Goal: Information Seeking & Learning: Learn about a topic

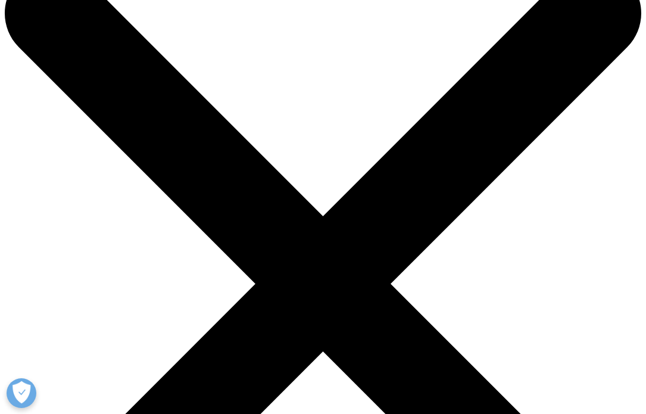
drag, startPoint x: 421, startPoint y: 208, endPoint x: 421, endPoint y: 158, distance: 50.0
drag, startPoint x: 391, startPoint y: 207, endPoint x: 391, endPoint y: 163, distance: 44.1
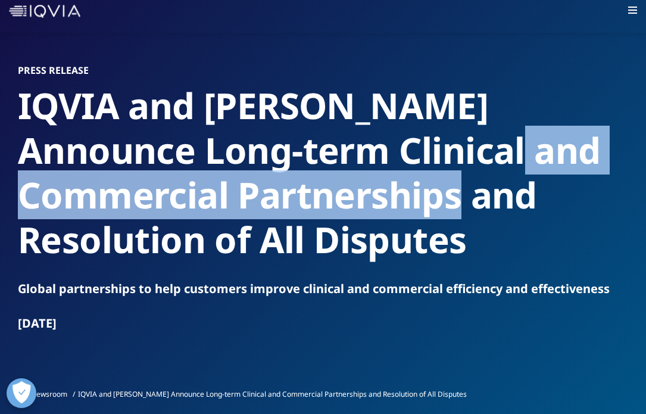
drag, startPoint x: 396, startPoint y: 188, endPoint x: 396, endPoint y: 164, distance: 24.4
click at [396, 164] on h2 "IQVIA and [PERSON_NAME] Announce Long-term Clinical and Commercial Partnerships…" at bounding box center [323, 172] width 611 height 179
drag, startPoint x: 416, startPoint y: 192, endPoint x: 409, endPoint y: 164, distance: 28.5
click at [409, 164] on h2 "IQVIA and [PERSON_NAME] Announce Long-term Clinical and Commercial Partnerships…" at bounding box center [323, 172] width 611 height 179
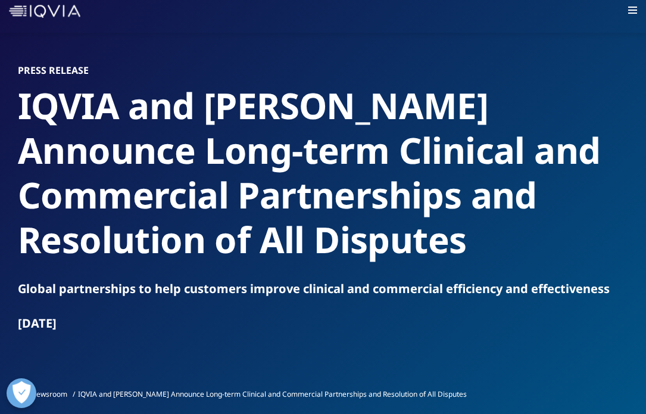
drag, startPoint x: 393, startPoint y: 168, endPoint x: 392, endPoint y: 132, distance: 35.7
click at [392, 132] on h2 "IQVIA and [PERSON_NAME] Announce Long-term Clinical and Commercial Partnerships…" at bounding box center [323, 172] width 611 height 179
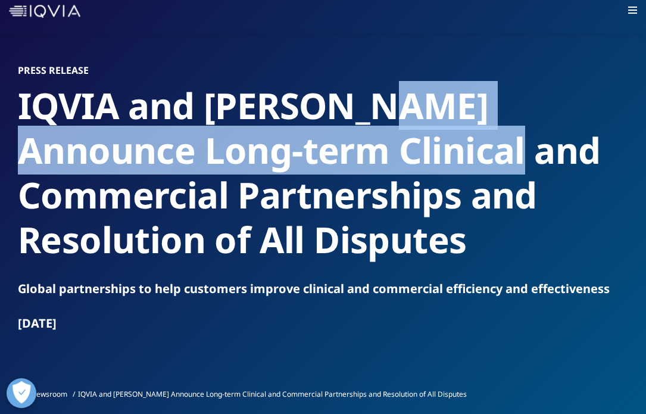
drag, startPoint x: 388, startPoint y: 119, endPoint x: 388, endPoint y: 151, distance: 32.2
click at [388, 151] on h2 "IQVIA and [PERSON_NAME] Announce Long-term Clinical and Commercial Partnerships…" at bounding box center [323, 172] width 611 height 179
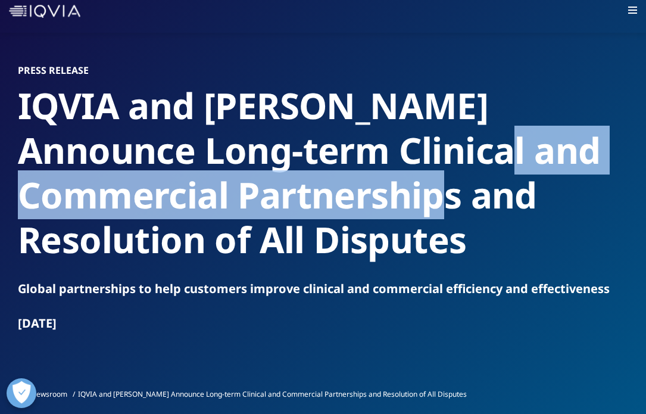
drag, startPoint x: 362, startPoint y: 203, endPoint x: 362, endPoint y: 172, distance: 31.0
click at [362, 172] on h2 "IQVIA and [PERSON_NAME] Announce Long-term Clinical and Commercial Partnerships…" at bounding box center [323, 172] width 611 height 179
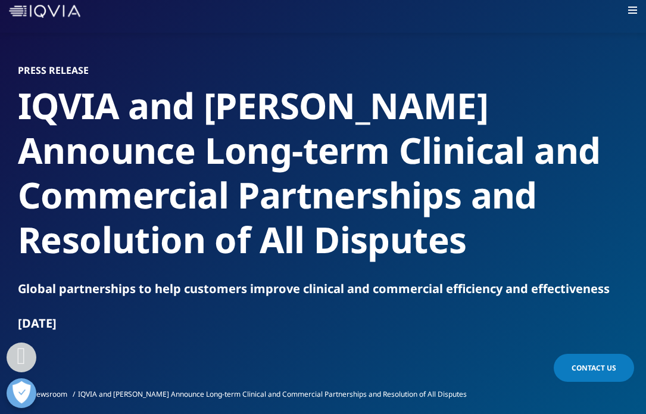
scroll to position [454, 0]
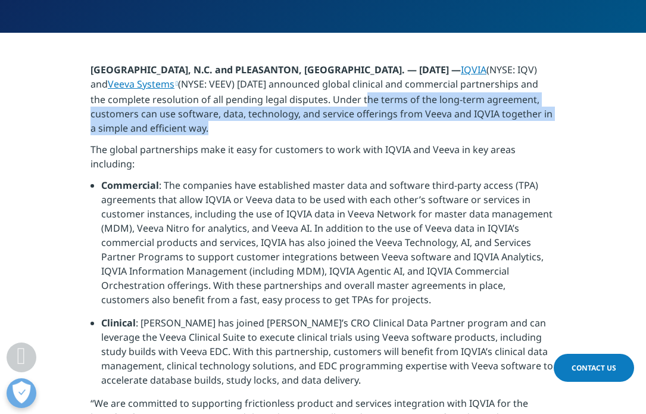
drag, startPoint x: 348, startPoint y: 102, endPoint x: 348, endPoint y: 132, distance: 29.8
click at [348, 132] on p "[GEOGRAPHIC_DATA], N.C. and PLEASANTON, [GEOGRAPHIC_DATA]. — [DATE] — IQVIA (NY…" at bounding box center [323, 103] width 465 height 80
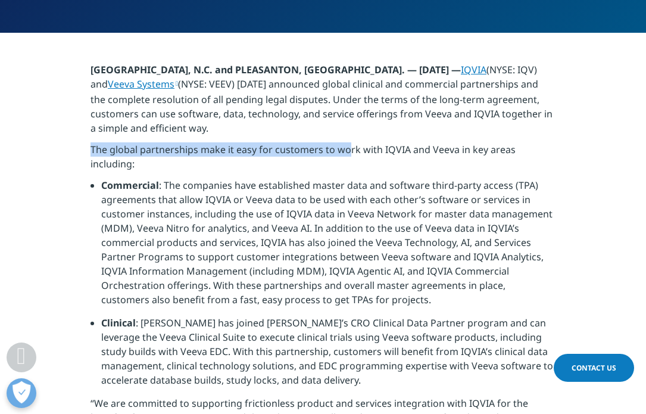
drag, startPoint x: 347, startPoint y: 142, endPoint x: 345, endPoint y: 116, distance: 26.9
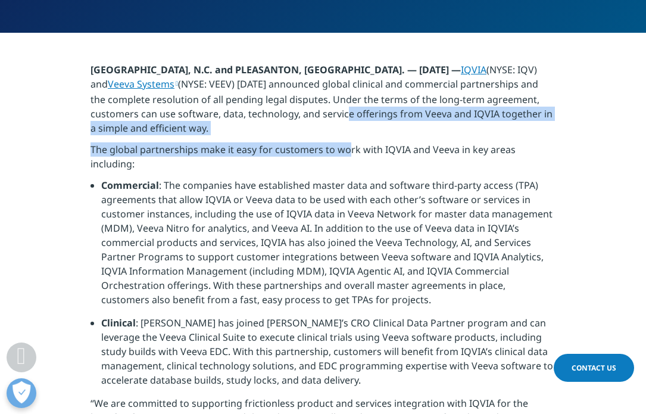
click at [345, 116] on p "[GEOGRAPHIC_DATA], N.C. and PLEASANTON, [GEOGRAPHIC_DATA]. — [DATE] — IQVIA (NY…" at bounding box center [323, 103] width 465 height 80
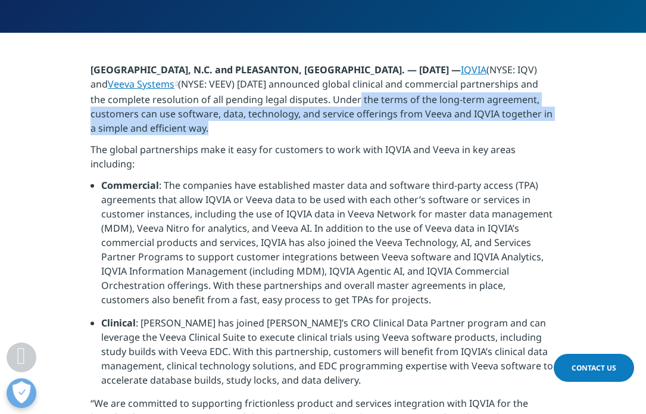
drag, startPoint x: 341, startPoint y: 98, endPoint x: 341, endPoint y: 130, distance: 31.6
click at [341, 129] on p "[GEOGRAPHIC_DATA], N.C. and PLEASANTON, [GEOGRAPHIC_DATA]. — [DATE] — IQVIA (NY…" at bounding box center [323, 103] width 465 height 80
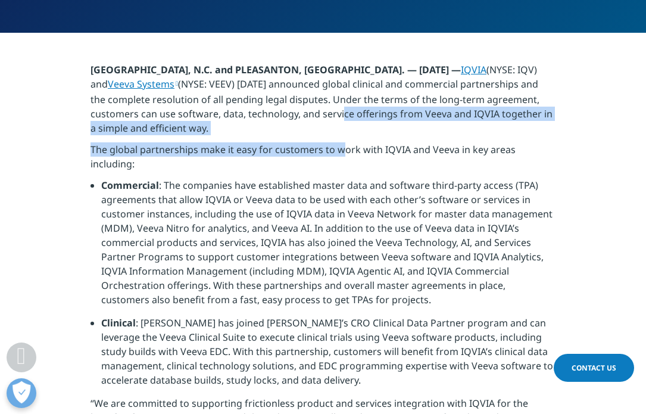
drag, startPoint x: 340, startPoint y: 139, endPoint x: 340, endPoint y: 113, distance: 26.2
click at [340, 112] on p "[GEOGRAPHIC_DATA], N.C. and PLEASANTON, [GEOGRAPHIC_DATA]. — [DATE] — IQVIA (NY…" at bounding box center [323, 103] width 465 height 80
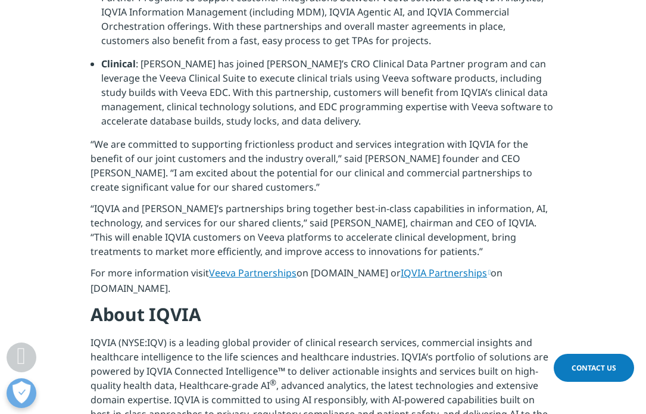
scroll to position [714, 0]
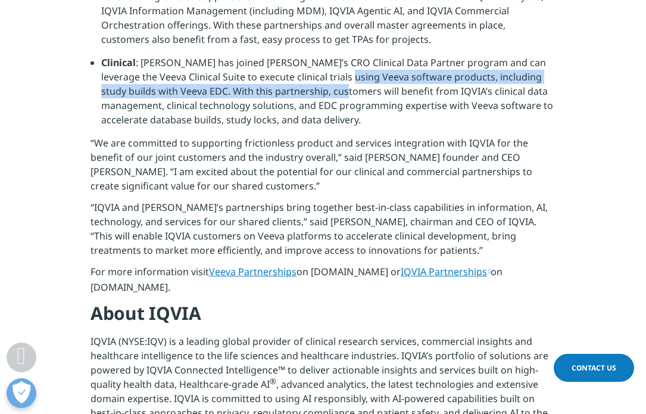
drag, startPoint x: 342, startPoint y: 80, endPoint x: 343, endPoint y: 96, distance: 16.1
click at [343, 96] on li "Clinical : [PERSON_NAME] has joined [PERSON_NAME]’s CRO Clinical Data Partner p…" at bounding box center [328, 95] width 454 height 80
